Goal: Contribute content: Add original content to the website for others to see

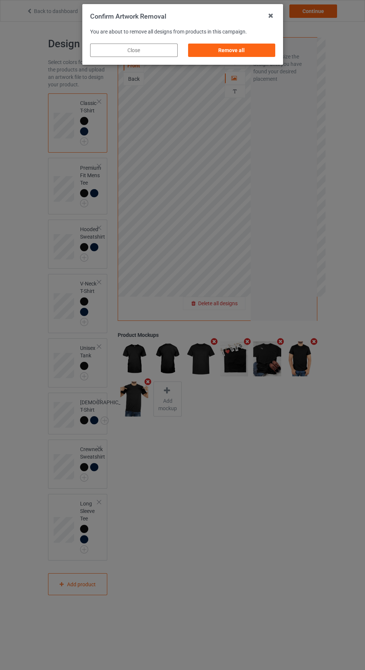
click at [236, 53] on div "Remove all" at bounding box center [231, 50] width 87 height 13
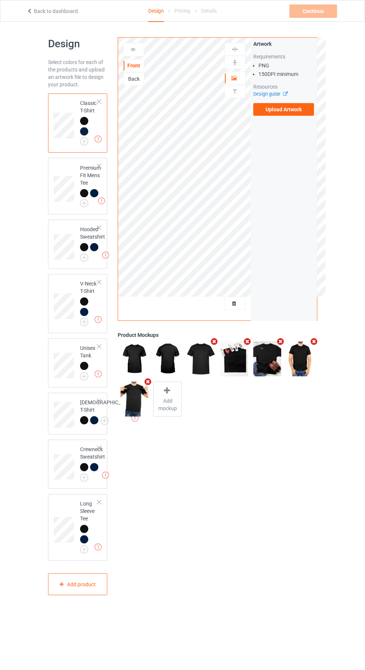
click at [289, 113] on label "Upload Artwork" at bounding box center [283, 109] width 61 height 13
click at [0, 0] on input "Upload Artwork" at bounding box center [0, 0] width 0 height 0
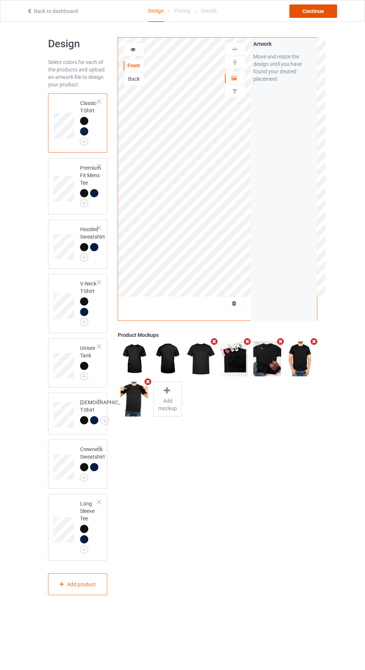
click at [322, 13] on div "Continue" at bounding box center [313, 10] width 48 height 13
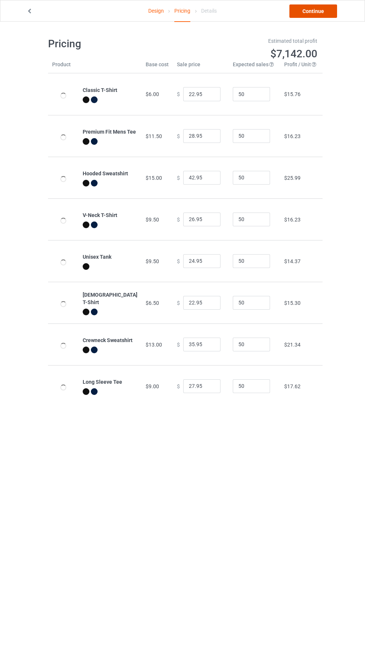
click at [314, 17] on link "Continue" at bounding box center [313, 10] width 48 height 13
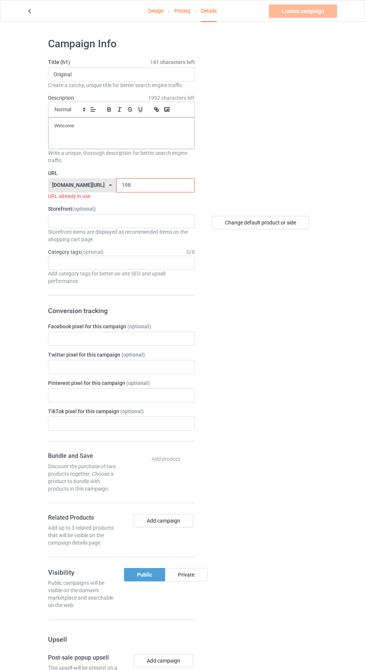
click at [150, 184] on input "198" at bounding box center [155, 185] width 79 height 14
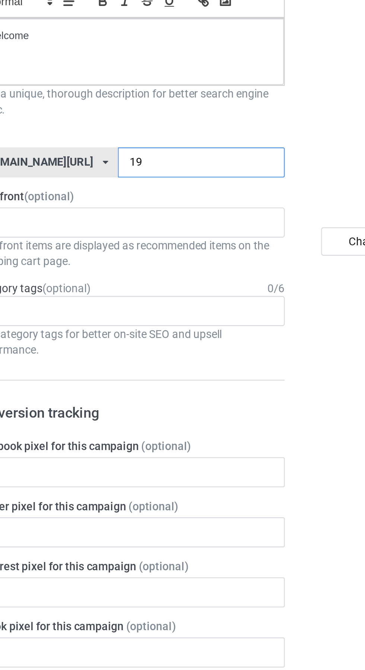
type input "197"
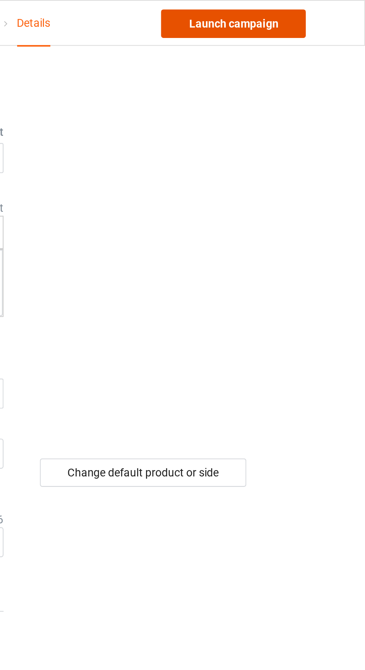
click at [317, 14] on link "Launch campaign" at bounding box center [303, 10] width 68 height 13
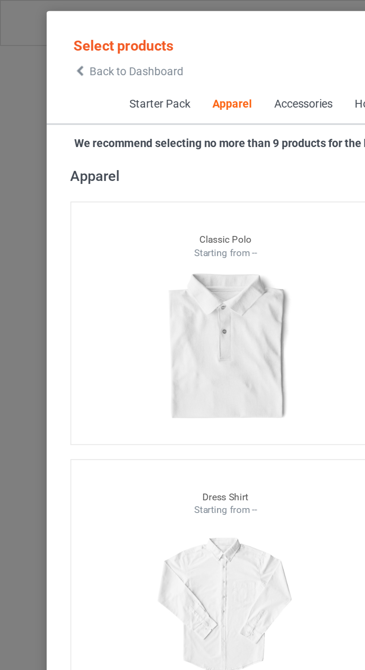
click at [54, 35] on span "Back to Dashboard" at bounding box center [64, 34] width 44 height 6
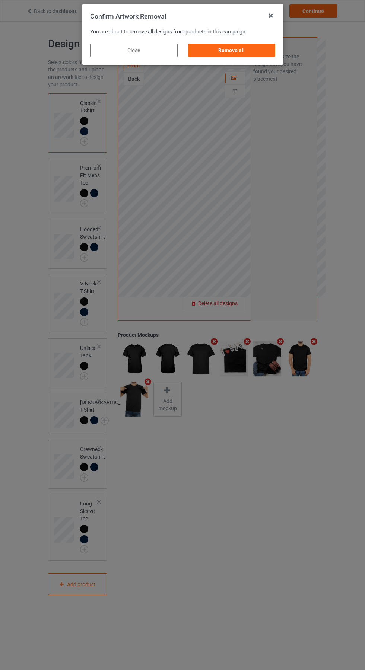
click at [234, 54] on div "Remove all" at bounding box center [231, 50] width 87 height 13
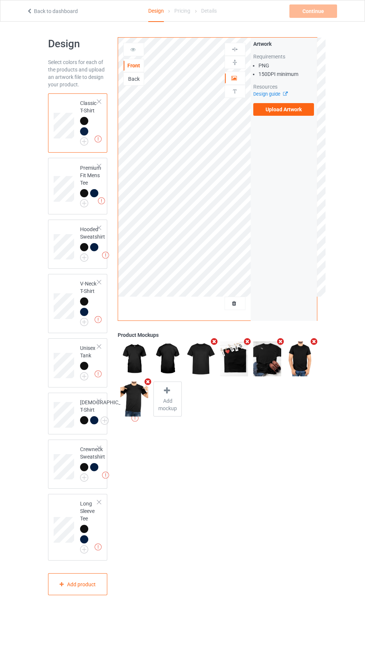
click at [290, 111] on label "Upload Artwork" at bounding box center [283, 109] width 61 height 13
click at [0, 0] on input "Upload Artwork" at bounding box center [0, 0] width 0 height 0
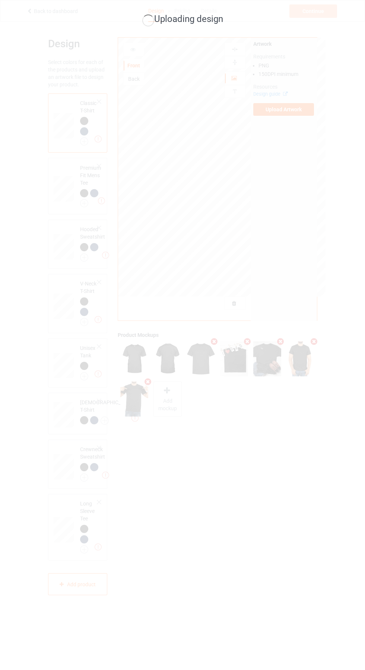
click at [343, 443] on div "Uploading design" at bounding box center [182, 335] width 365 height 670
click at [320, 428] on div "Uploading design" at bounding box center [182, 335] width 365 height 670
click at [316, 553] on div "Uploading design" at bounding box center [182, 335] width 365 height 670
click at [282, 486] on div "Uploading design" at bounding box center [182, 335] width 365 height 670
click at [289, 515] on div "Uploading design" at bounding box center [182, 335] width 365 height 670
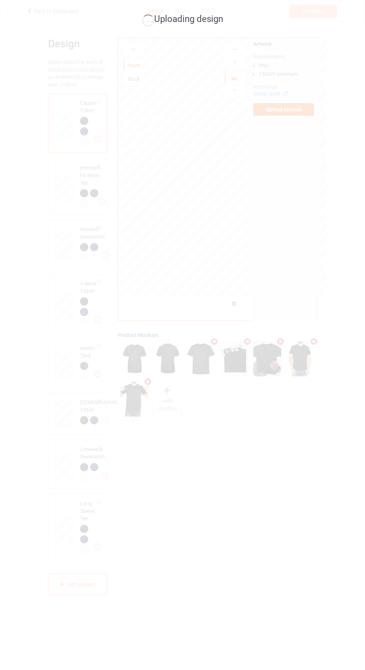
click at [264, 532] on div "Uploading design" at bounding box center [182, 335] width 365 height 670
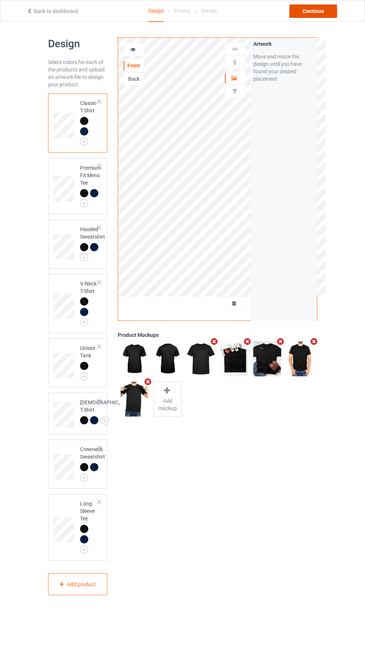
click at [321, 12] on div "Continue" at bounding box center [313, 10] width 48 height 13
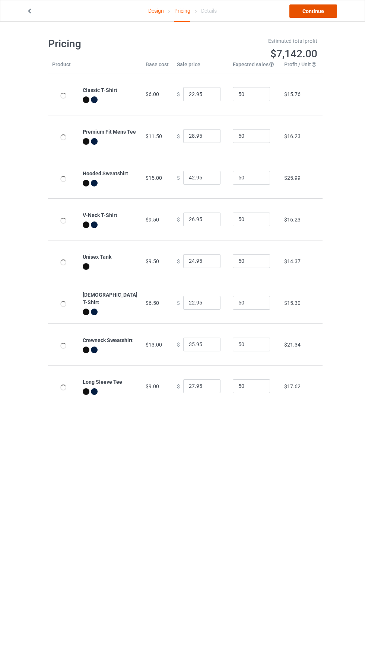
click at [316, 10] on link "Continue" at bounding box center [313, 10] width 48 height 13
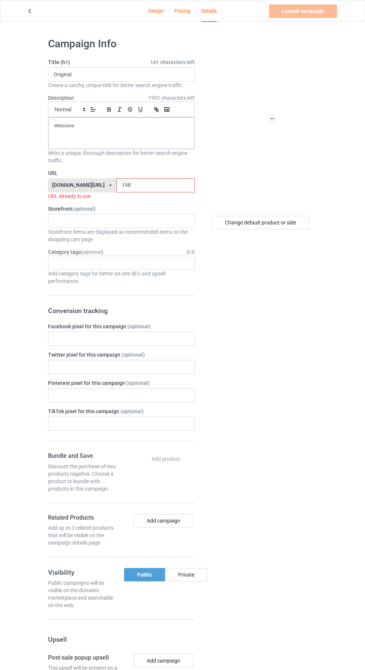
click at [161, 185] on input "198" at bounding box center [155, 185] width 79 height 14
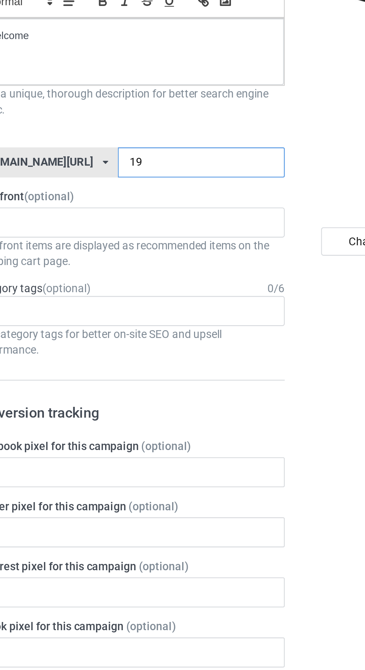
type input "196"
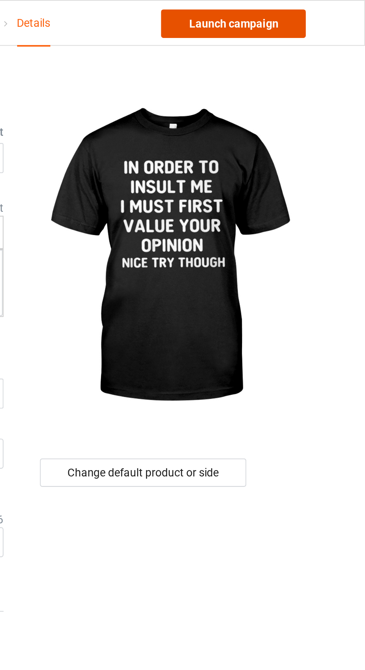
click at [321, 14] on link "Launch campaign" at bounding box center [303, 10] width 68 height 13
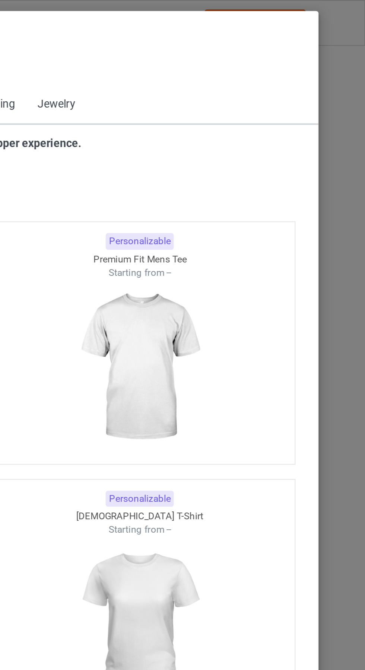
scroll to position [398, 0]
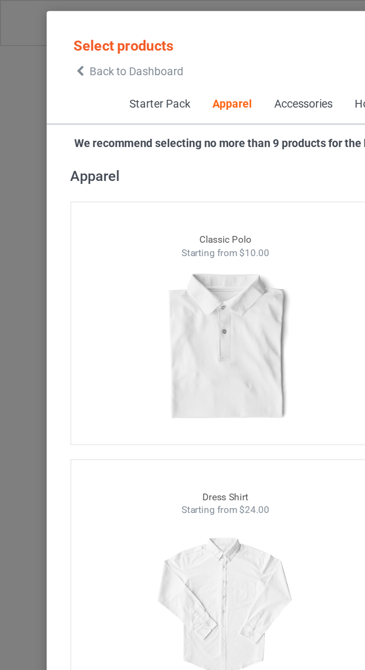
click at [46, 35] on span "Back to Dashboard" at bounding box center [64, 34] width 44 height 6
